Goal: Check status: Check status

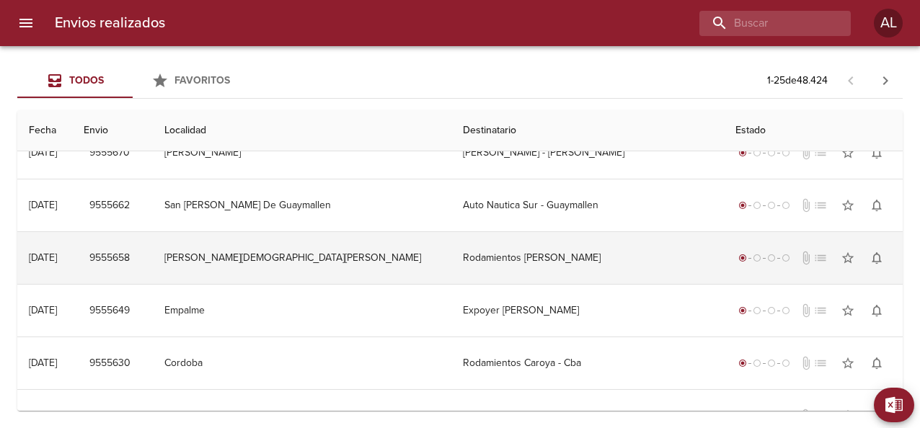
scroll to position [1050, 0]
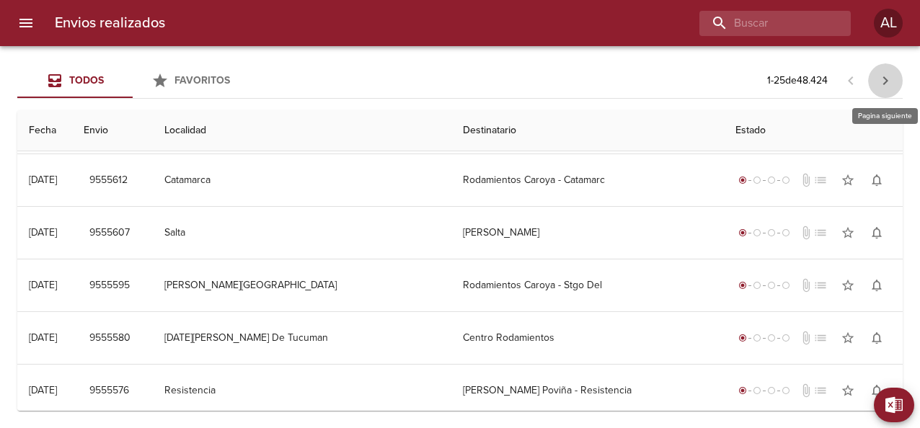
click at [886, 71] on button "button" at bounding box center [885, 80] width 35 height 35
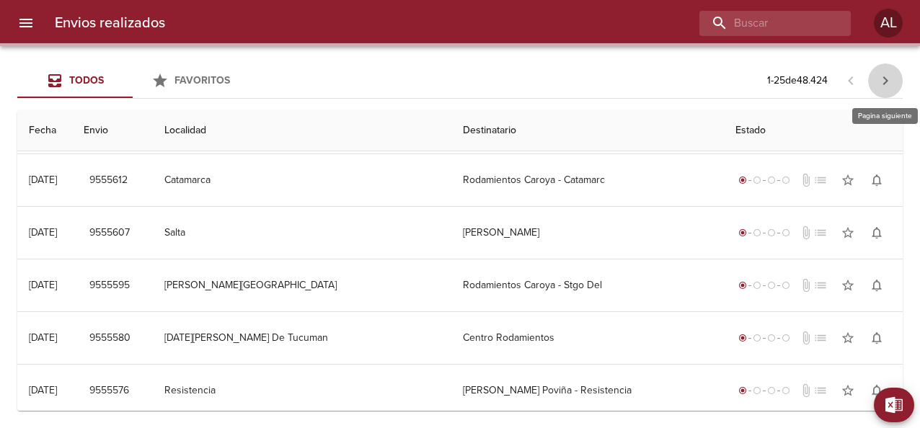
click at [886, 71] on button "button" at bounding box center [885, 80] width 35 height 35
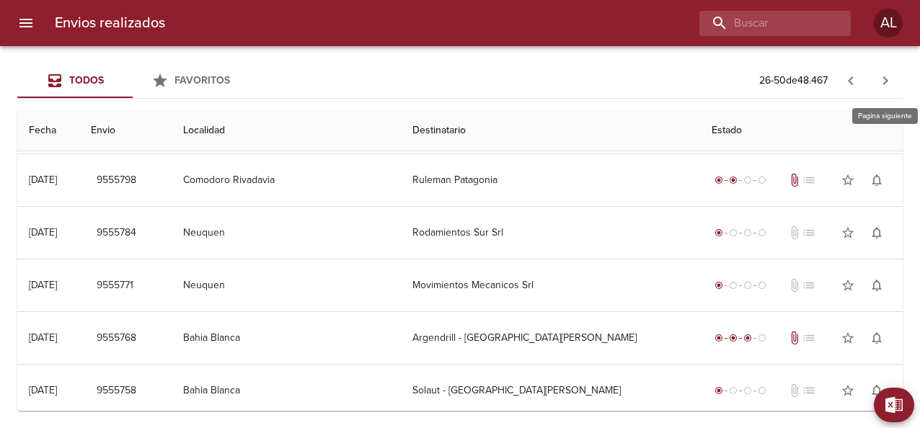
scroll to position [0, 0]
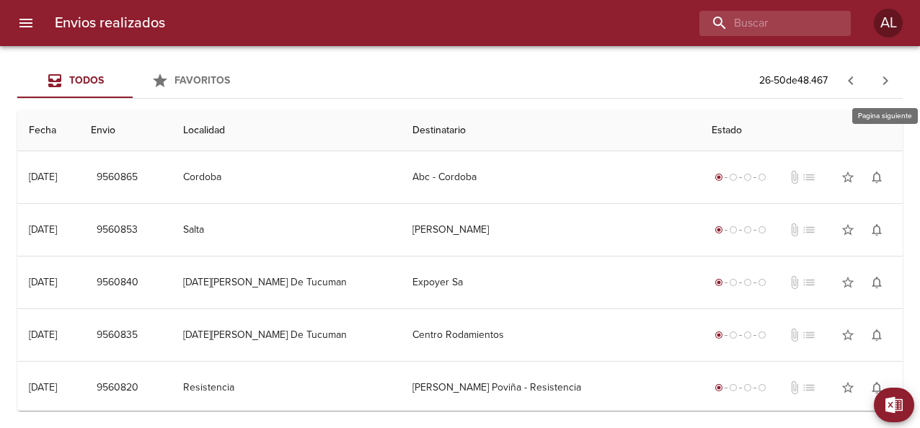
click at [886, 71] on button "button" at bounding box center [885, 80] width 35 height 35
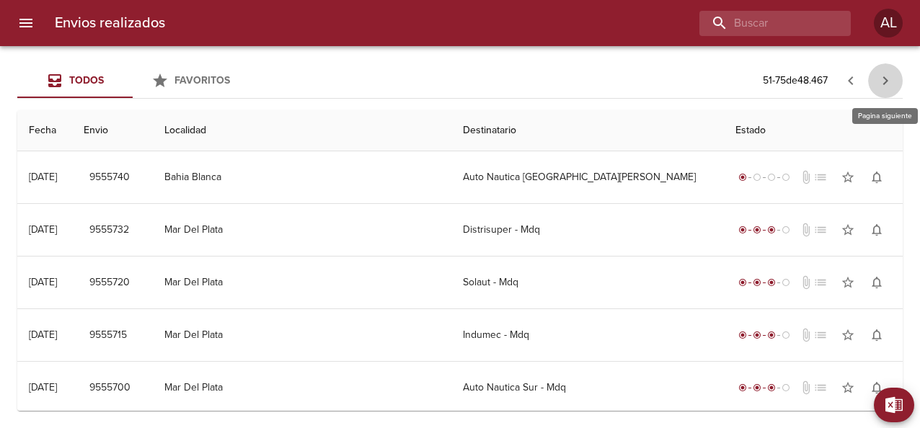
click at [886, 71] on button "button" at bounding box center [885, 80] width 35 height 35
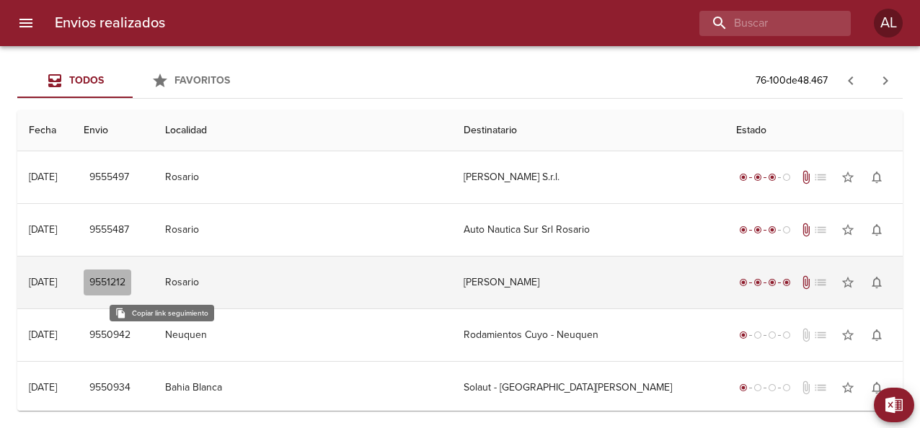
click at [125, 280] on span "9551212" at bounding box center [107, 283] width 36 height 18
click at [57, 279] on div "[DATE]" at bounding box center [43, 282] width 28 height 12
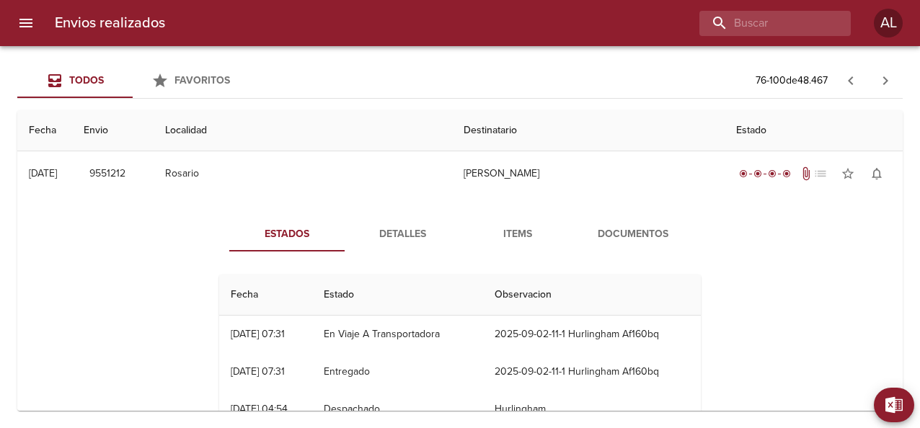
scroll to position [108, 0]
click at [610, 241] on span "Documentos" at bounding box center [633, 235] width 98 height 18
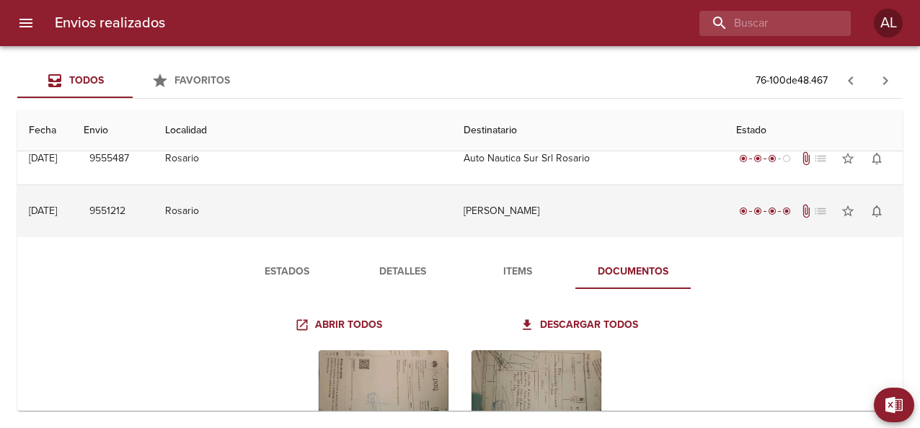
scroll to position [85, 0]
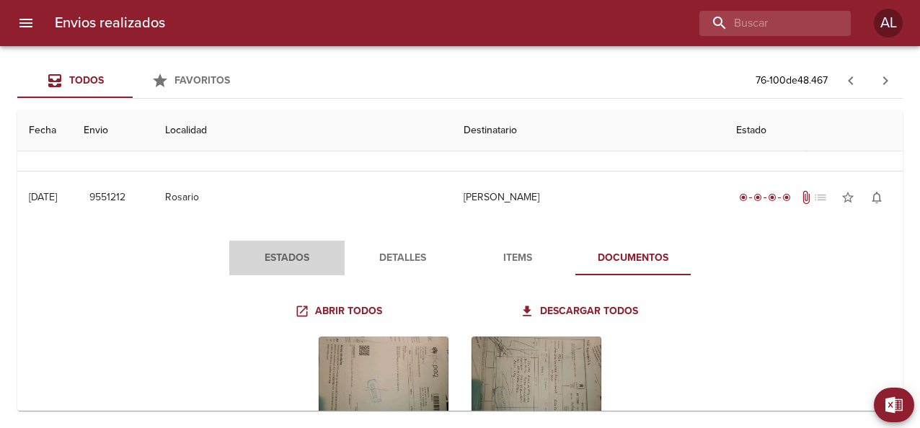
click at [267, 254] on span "Estados" at bounding box center [287, 258] width 98 height 18
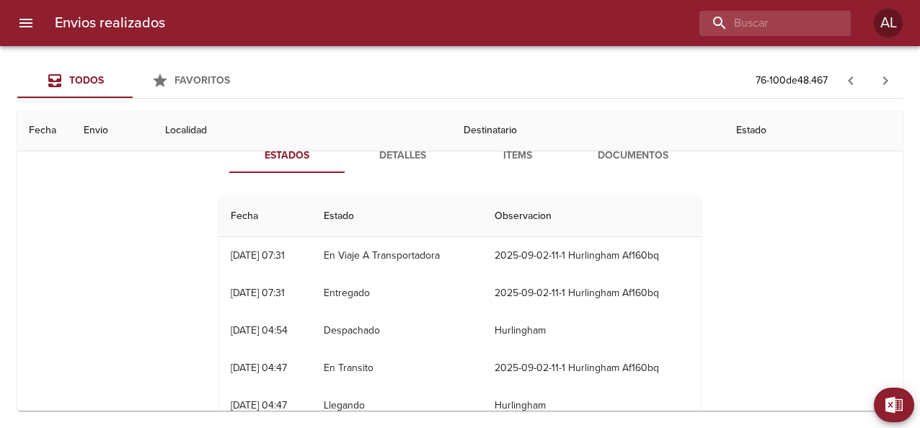
scroll to position [187, 0]
click at [402, 159] on span "Detalles" at bounding box center [402, 157] width 98 height 18
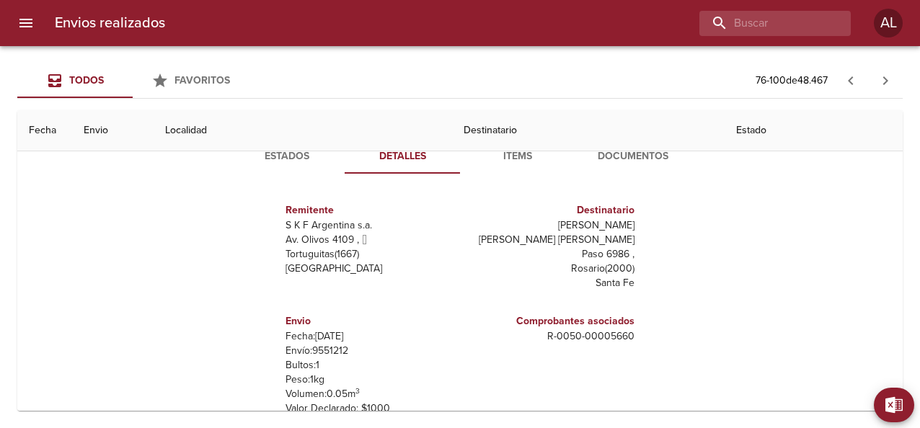
scroll to position [7, 0]
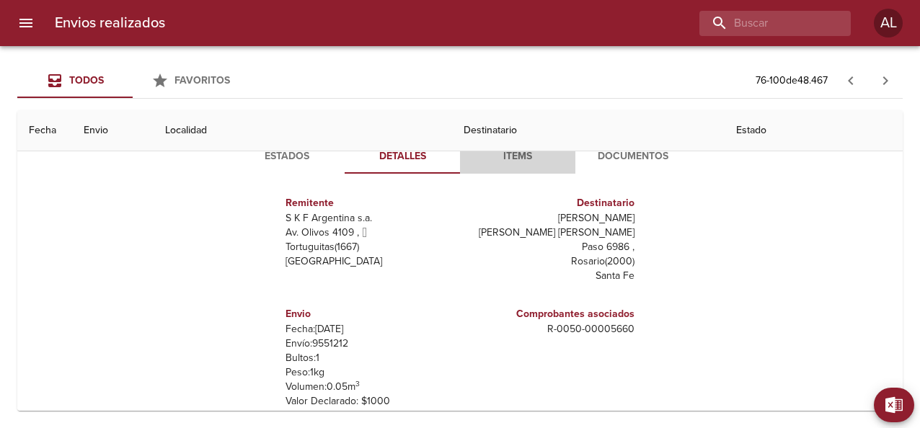
click at [511, 159] on span "Items" at bounding box center [518, 157] width 98 height 18
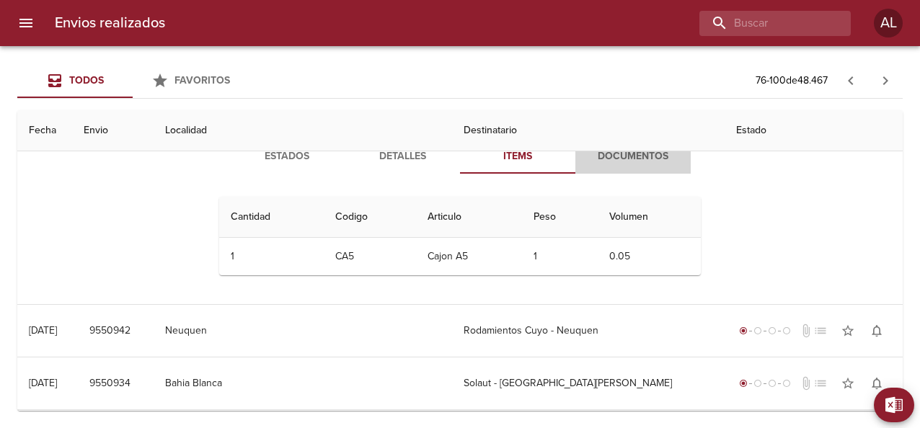
click at [622, 154] on span "Documentos" at bounding box center [633, 157] width 98 height 18
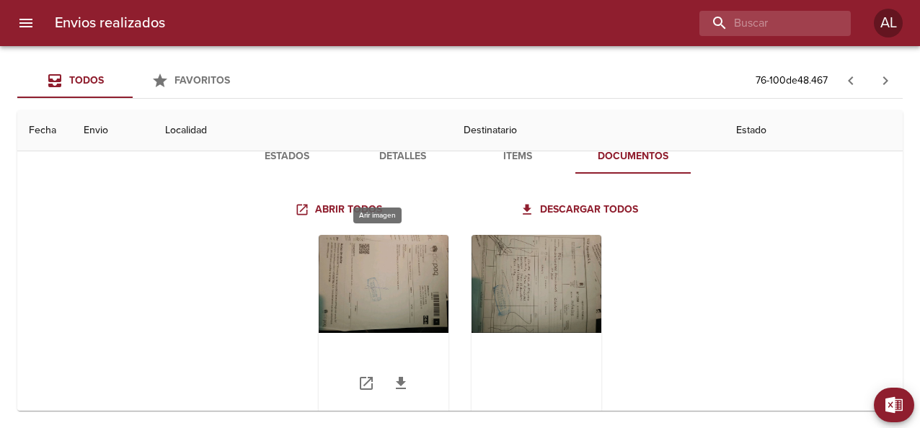
click at [391, 284] on div "Tabla de envíos del cliente" at bounding box center [384, 325] width 130 height 180
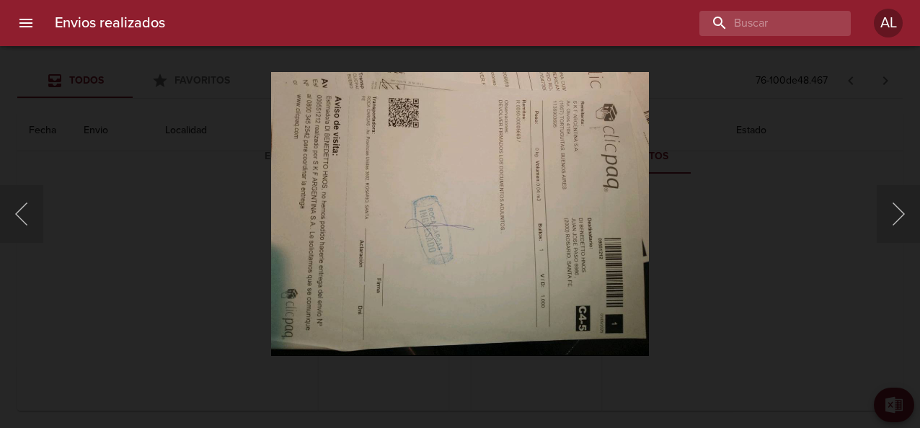
click at [812, 244] on div "Lightbox" at bounding box center [460, 214] width 920 height 428
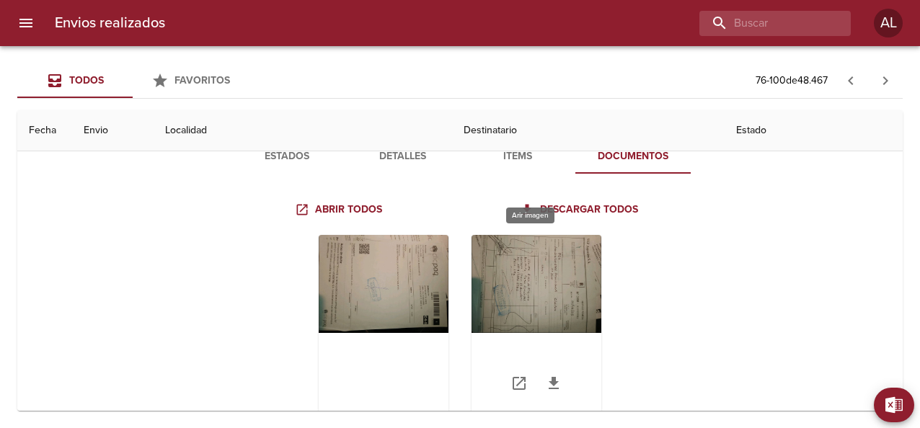
click at [548, 291] on div "Tabla de envíos del cliente" at bounding box center [536, 325] width 130 height 180
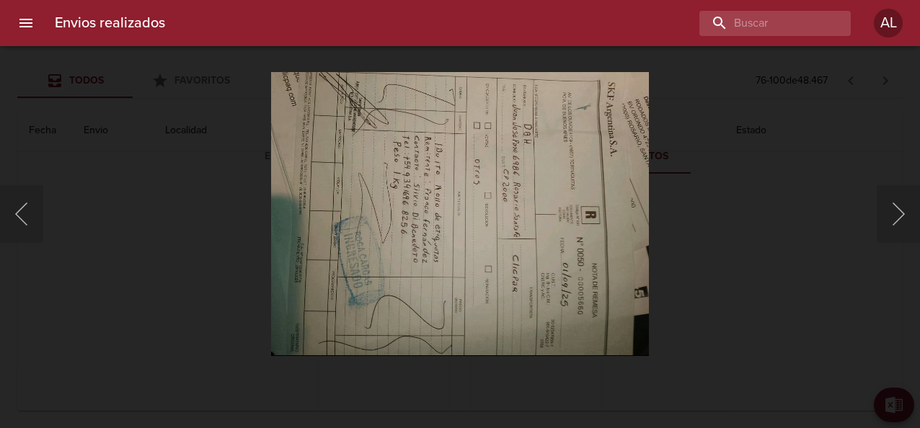
click at [761, 255] on div "Lightbox" at bounding box center [460, 214] width 920 height 428
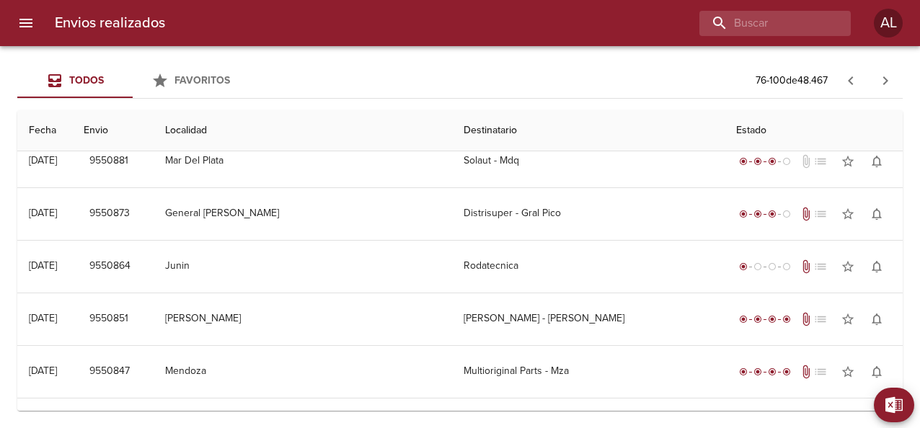
scroll to position [830, 0]
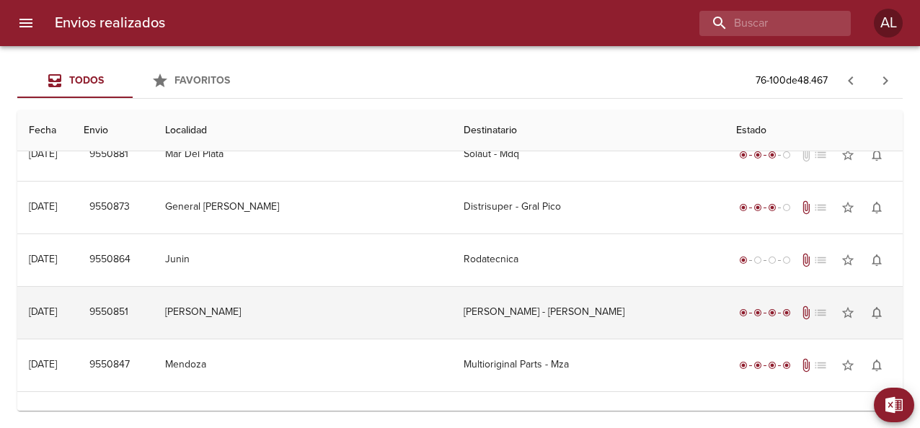
click at [257, 306] on td "[PERSON_NAME]" at bounding box center [303, 313] width 298 height 52
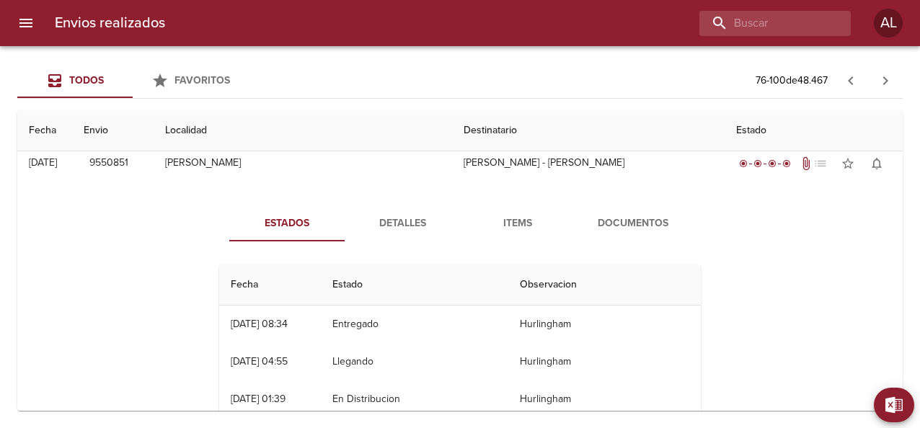
scroll to position [986, 0]
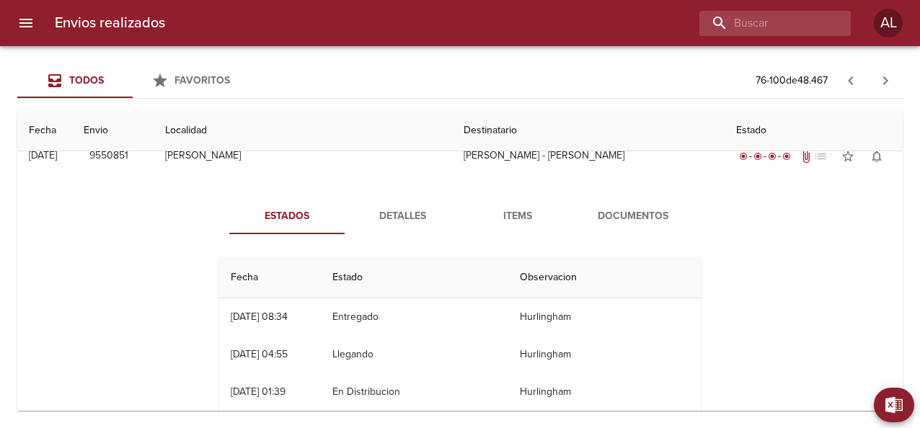
click at [611, 218] on span "Documentos" at bounding box center [633, 217] width 98 height 18
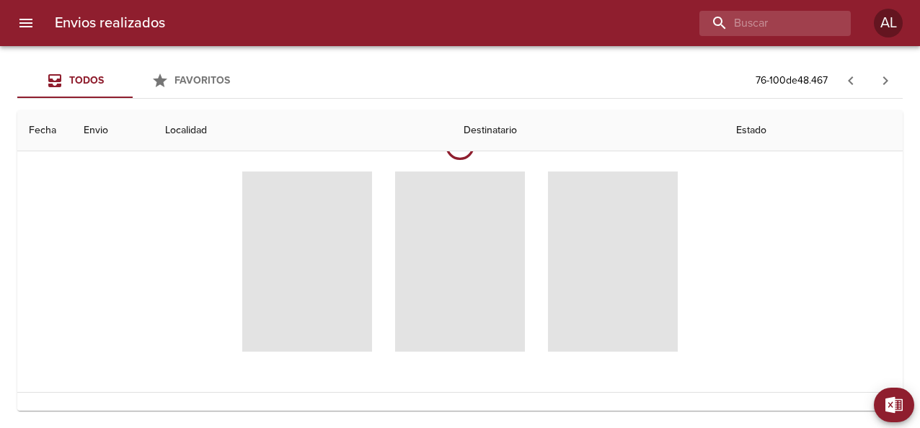
scroll to position [1113, 0]
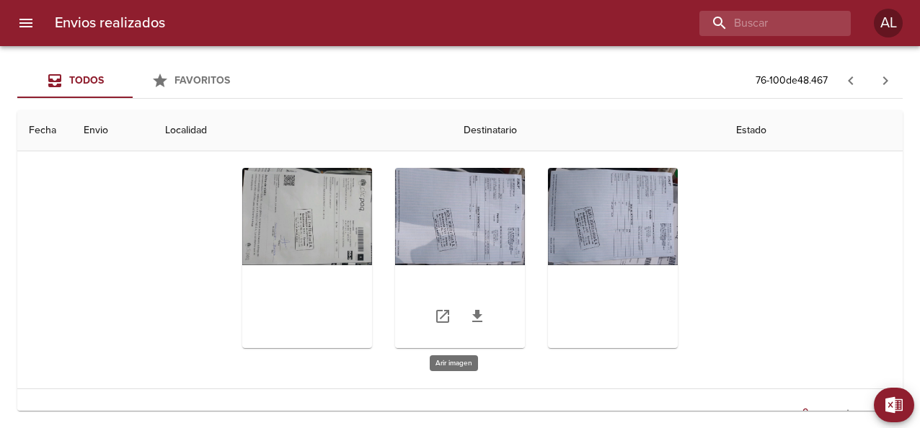
click at [463, 223] on div "Tabla de envíos del cliente" at bounding box center [460, 258] width 130 height 180
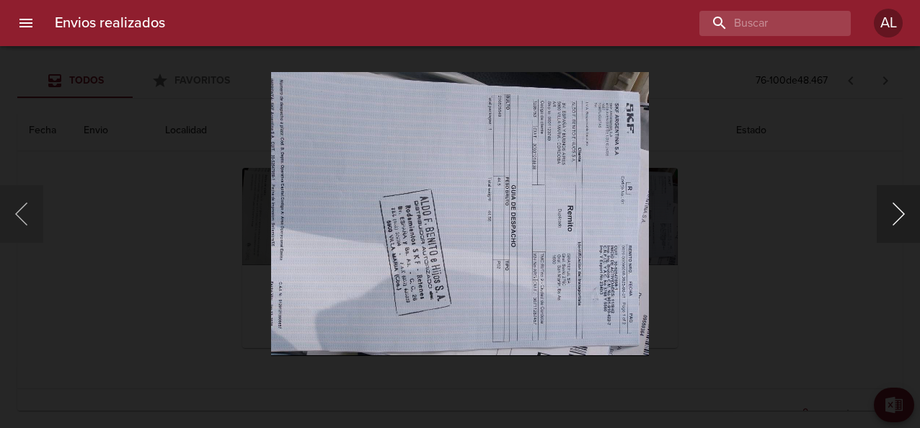
click at [903, 215] on button "Siguiente" at bounding box center [898, 214] width 43 height 58
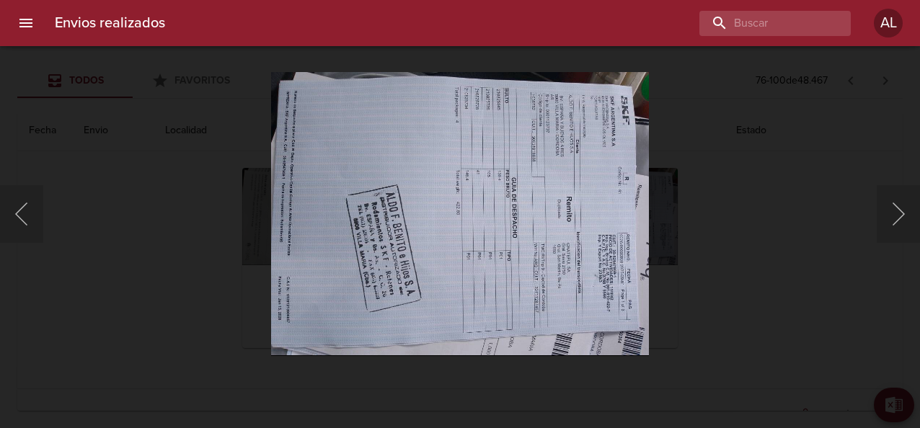
click at [161, 198] on div "Lightbox" at bounding box center [460, 214] width 920 height 428
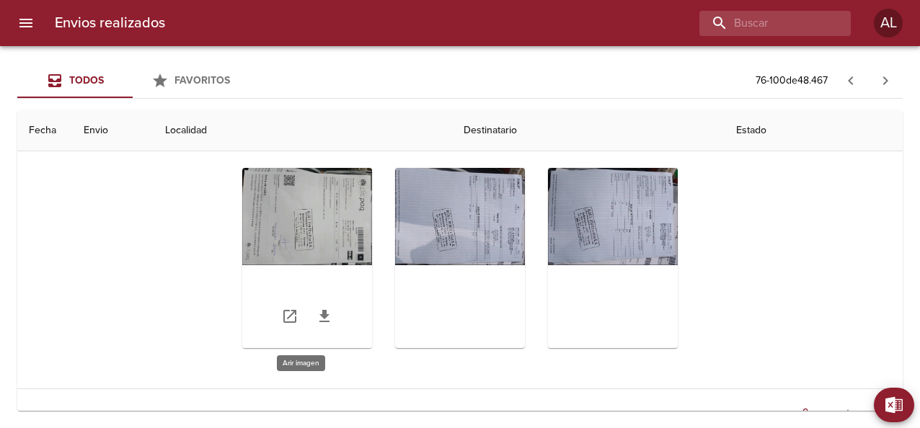
click at [335, 227] on div "Tabla de envíos del cliente" at bounding box center [307, 258] width 130 height 180
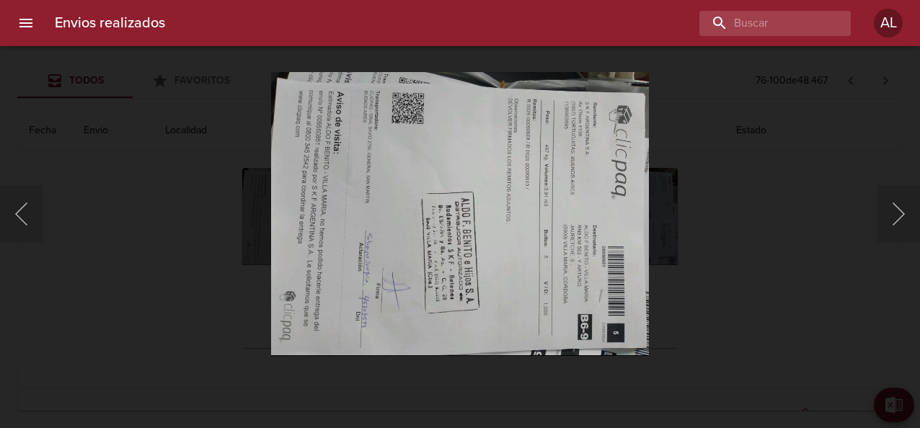
click at [695, 206] on div "Lightbox" at bounding box center [460, 214] width 920 height 428
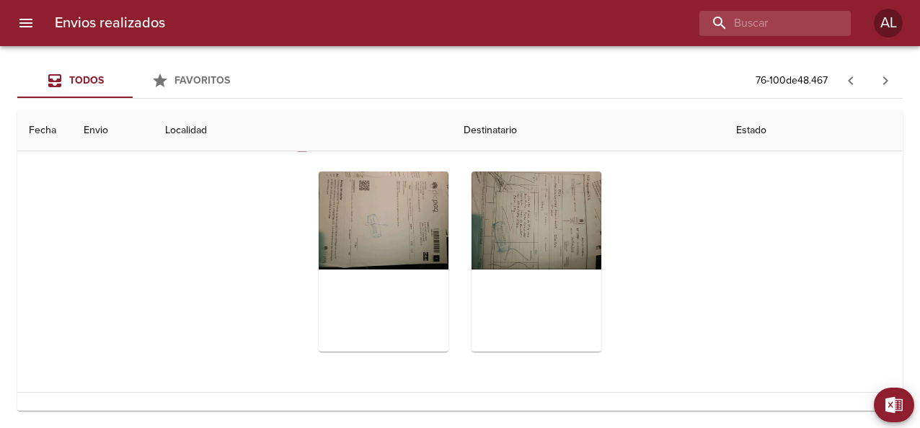
scroll to position [188, 0]
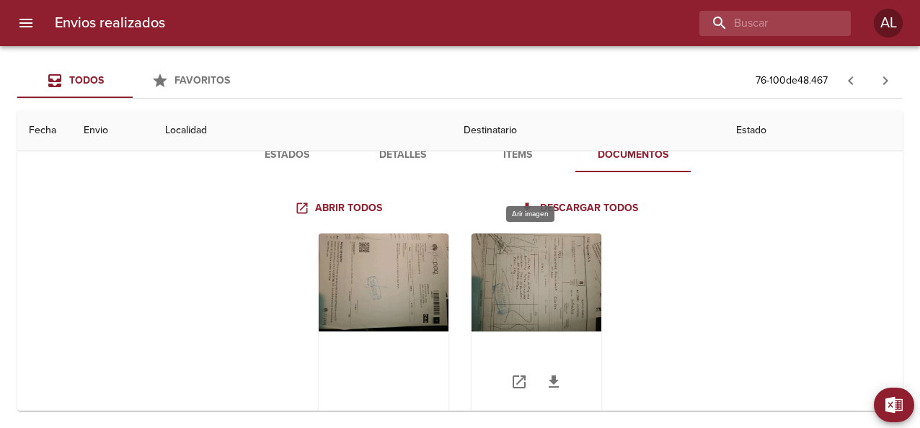
click at [532, 275] on div "Tabla de envíos del cliente" at bounding box center [536, 324] width 130 height 180
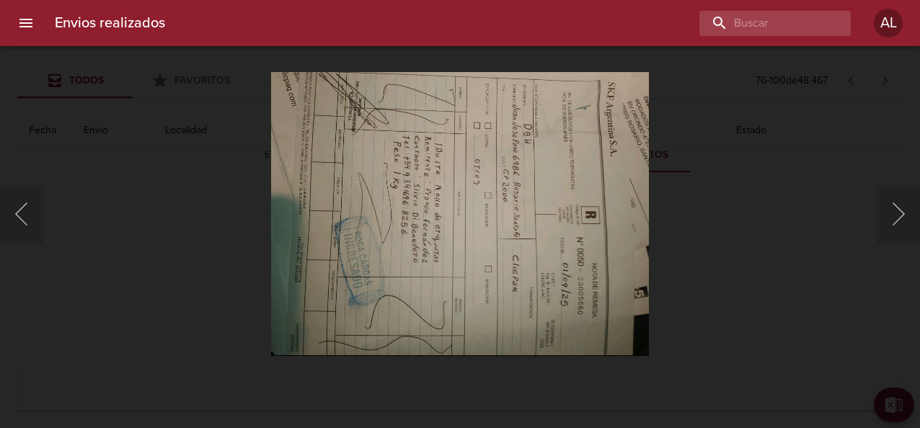
click at [697, 223] on div "Lightbox" at bounding box center [460, 214] width 920 height 428
